Goal: Task Accomplishment & Management: Use online tool/utility

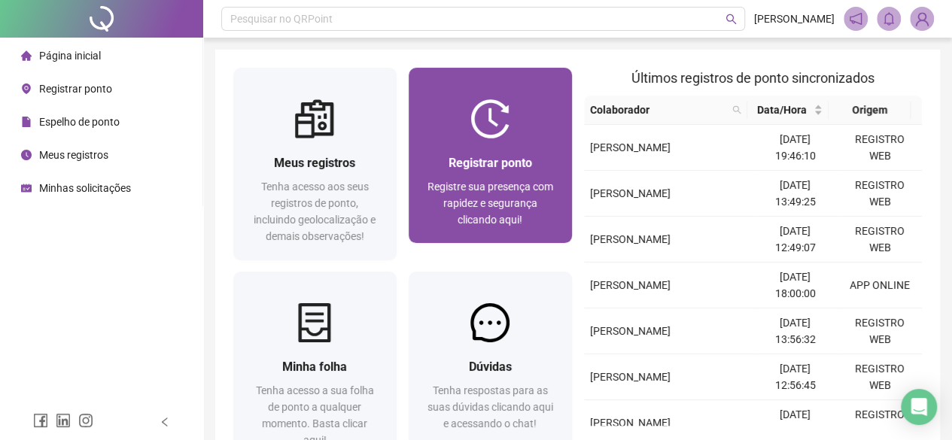
click at [482, 156] on span "Registrar ponto" at bounding box center [491, 163] width 84 height 14
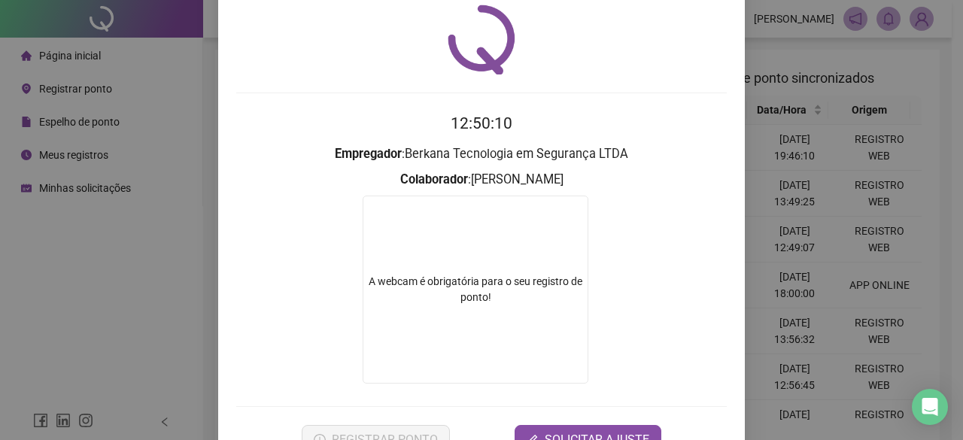
scroll to position [96, 0]
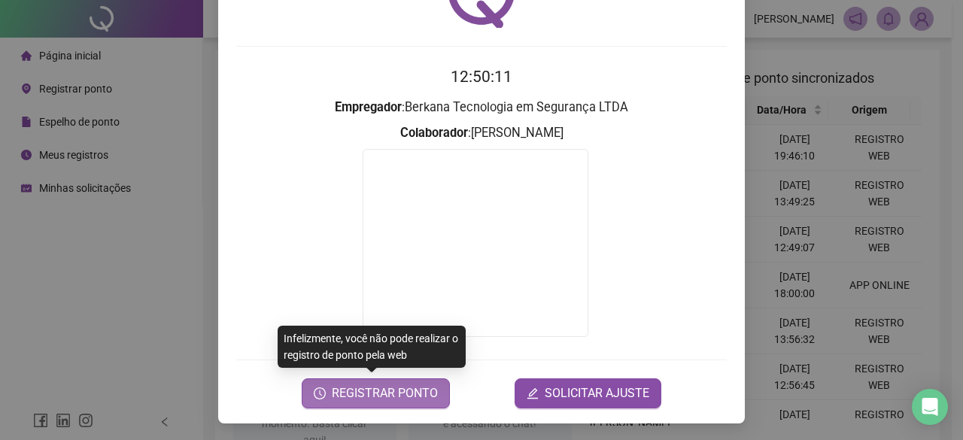
click at [424, 395] on span "REGISTRAR PONTO" at bounding box center [385, 394] width 106 height 18
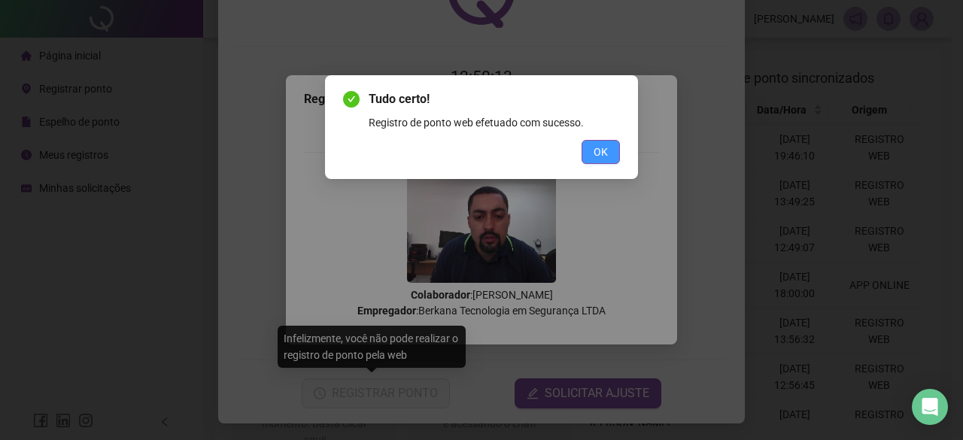
click at [614, 151] on button "OK" at bounding box center [601, 152] width 38 height 24
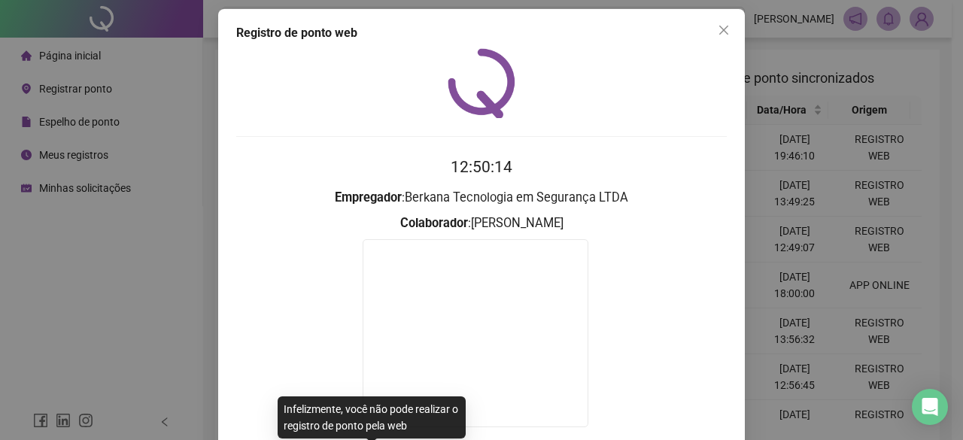
scroll to position [0, 0]
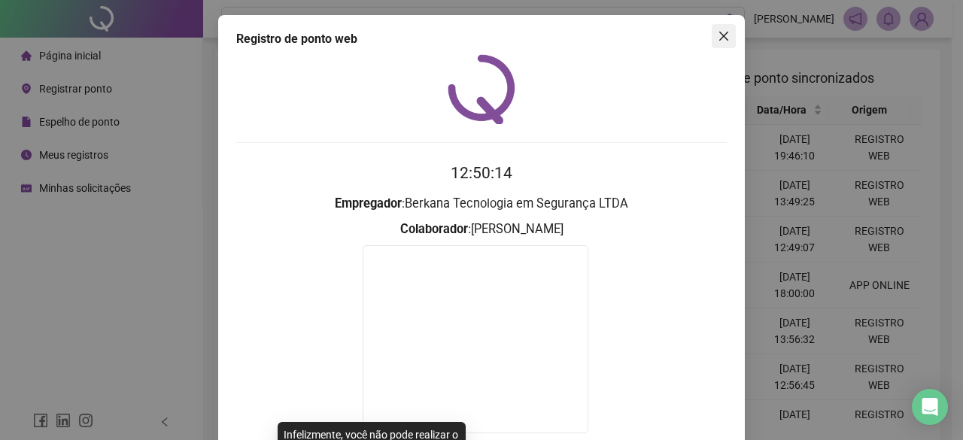
click at [723, 32] on icon "close" at bounding box center [724, 36] width 9 height 9
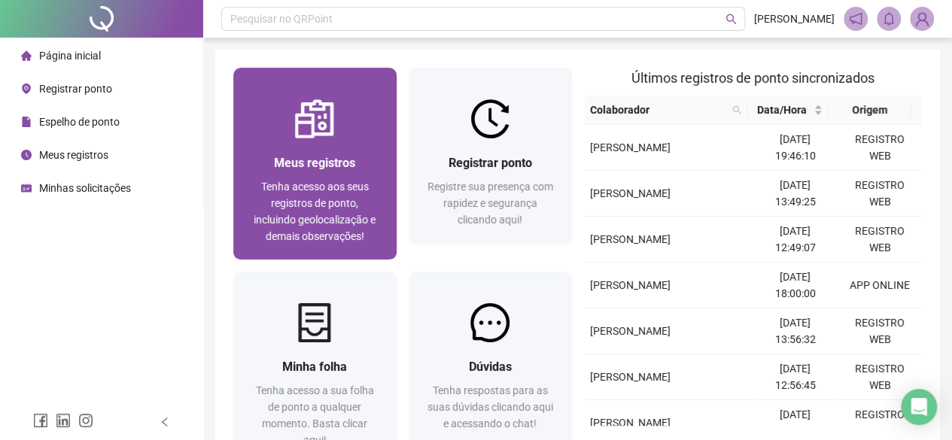
click at [379, 163] on div "Meus registros Tenha acesso aos seus registros de ponto, incluindo geolocalizaç…" at bounding box center [314, 198] width 163 height 121
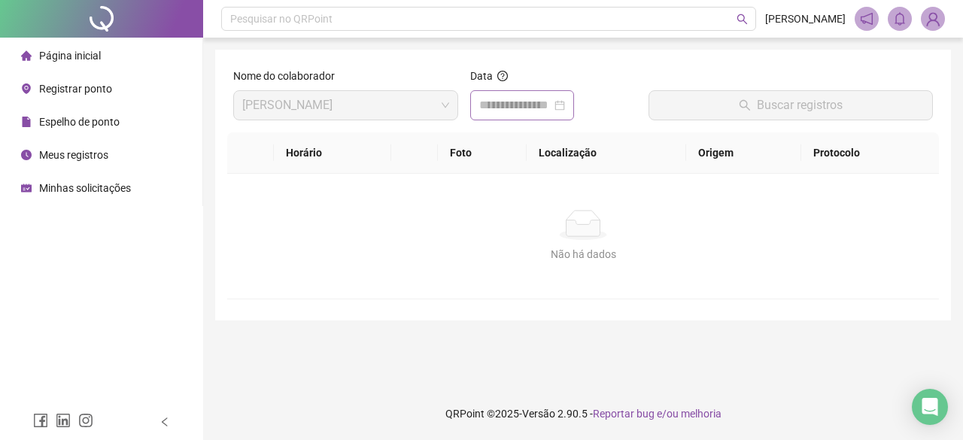
click at [565, 108] on div at bounding box center [522, 105] width 86 height 18
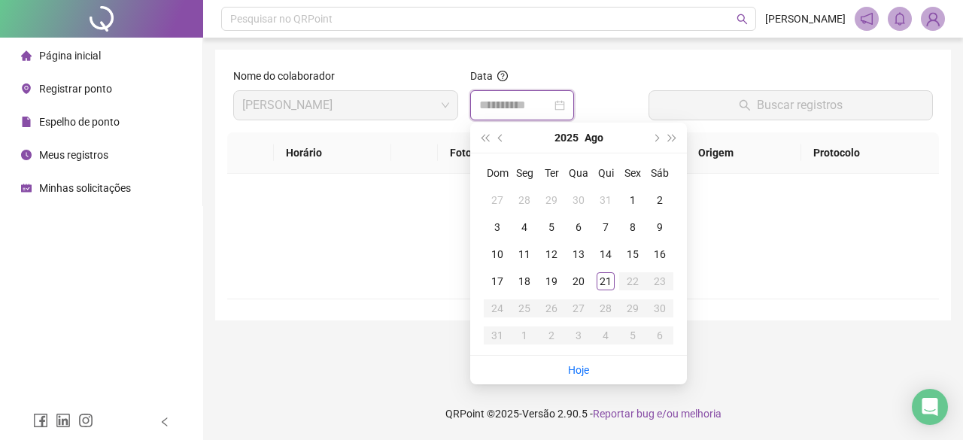
type input "**********"
click at [584, 364] on link "Hoje" at bounding box center [578, 370] width 21 height 12
type input "**********"
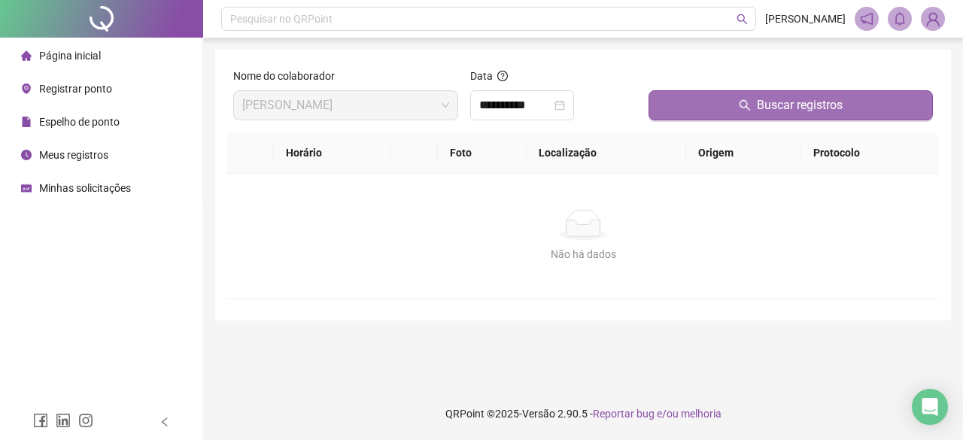
click at [717, 100] on button "Buscar registros" at bounding box center [791, 105] width 284 height 30
